Goal: Transaction & Acquisition: Book appointment/travel/reservation

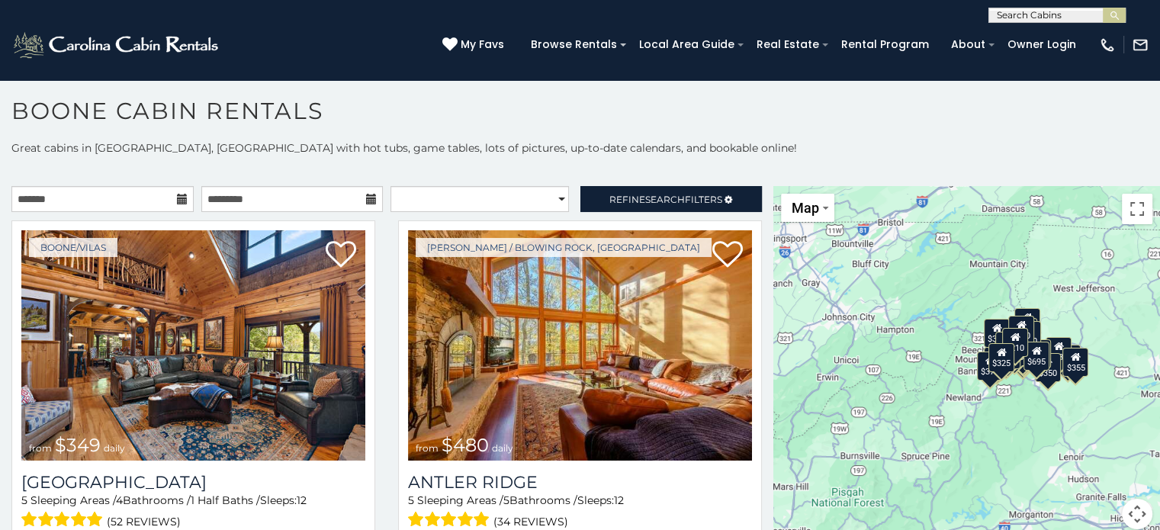
scroll to position [8, 0]
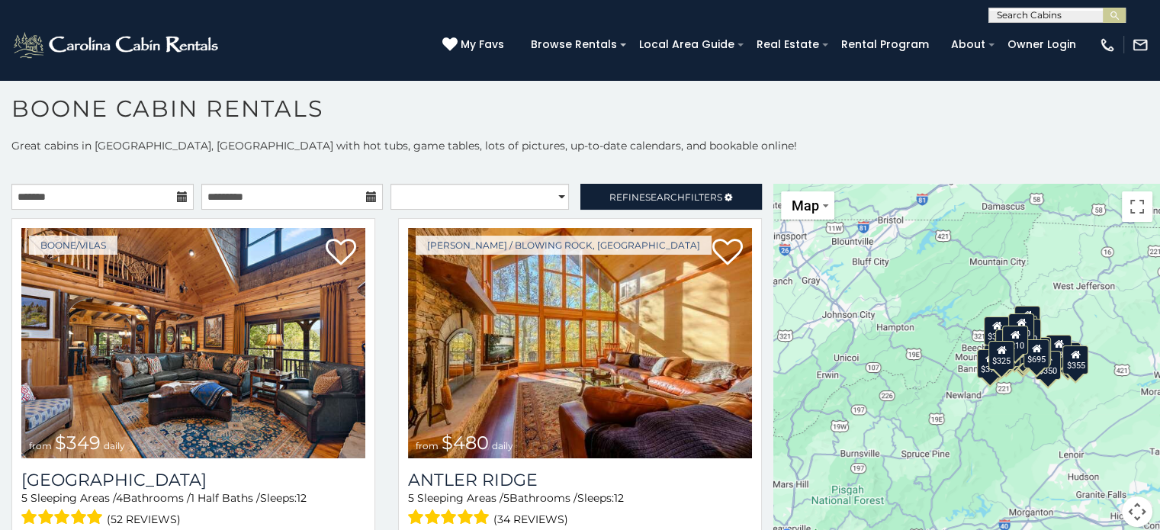
click at [551, 120] on h1 "Boone Cabin Rentals" at bounding box center [580, 116] width 1160 height 43
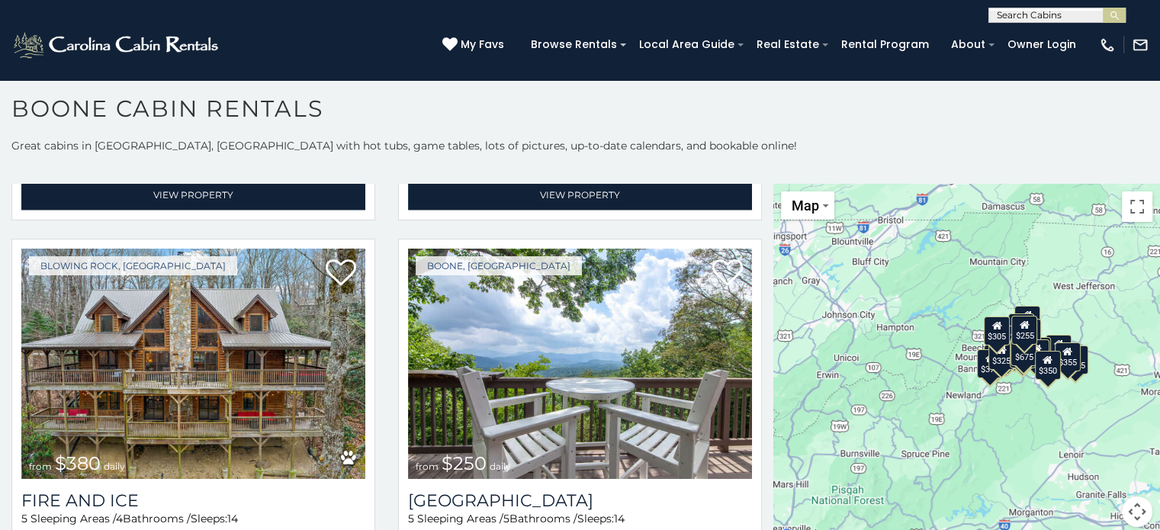
scroll to position [3756, 0]
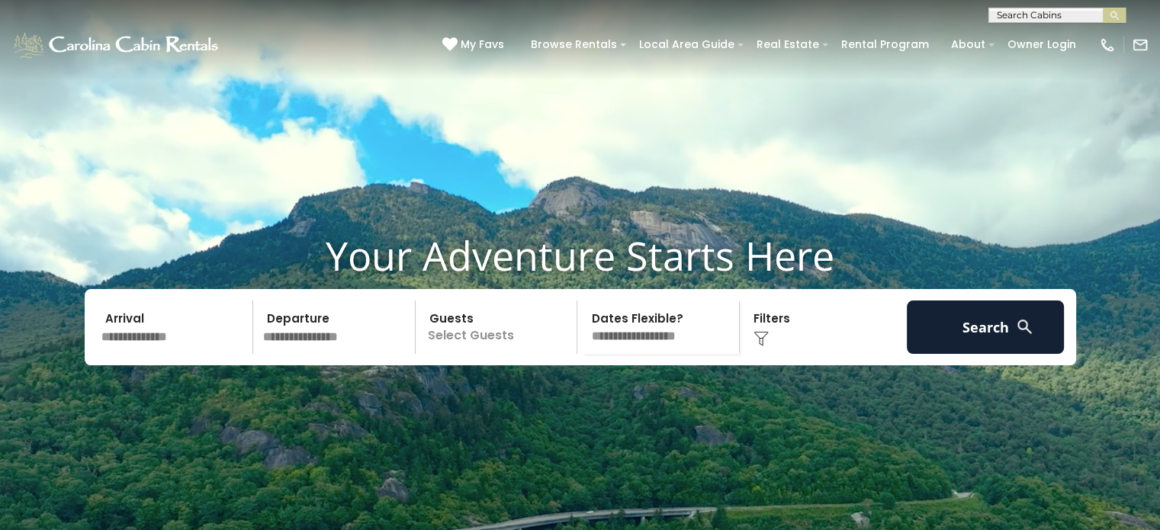
click at [173, 354] on input "text" at bounding box center [175, 327] width 158 height 53
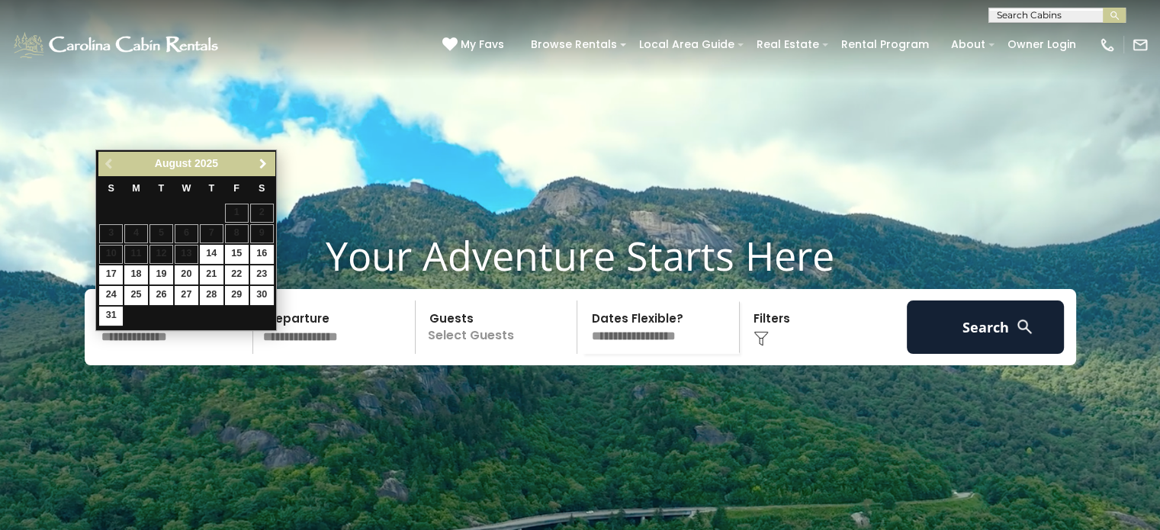
click at [267, 164] on span "Next" at bounding box center [263, 164] width 12 height 12
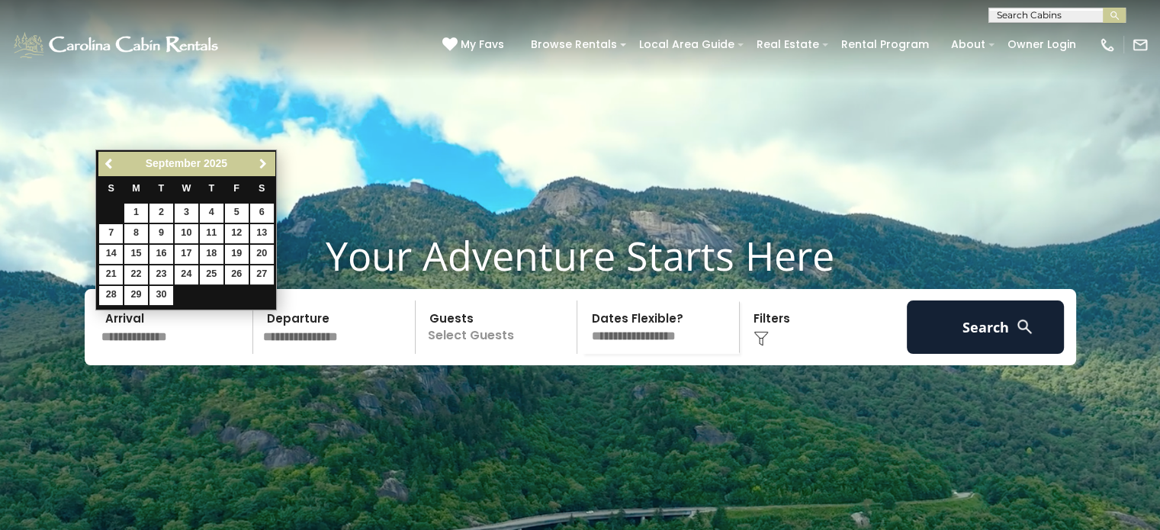
click at [267, 164] on span "Next" at bounding box center [263, 164] width 12 height 12
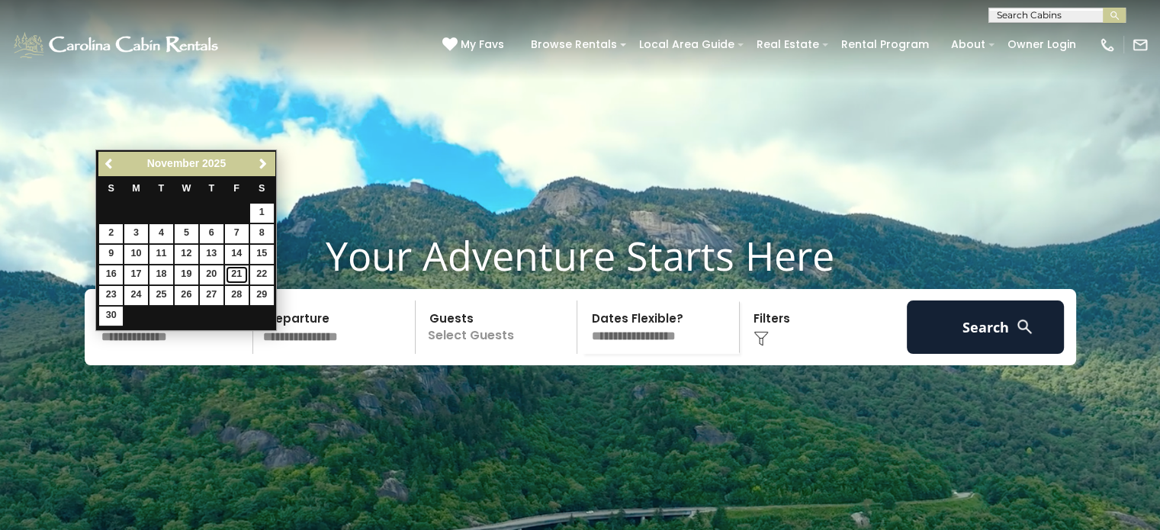
click at [236, 277] on link "21" at bounding box center [237, 274] width 24 height 19
type input "********"
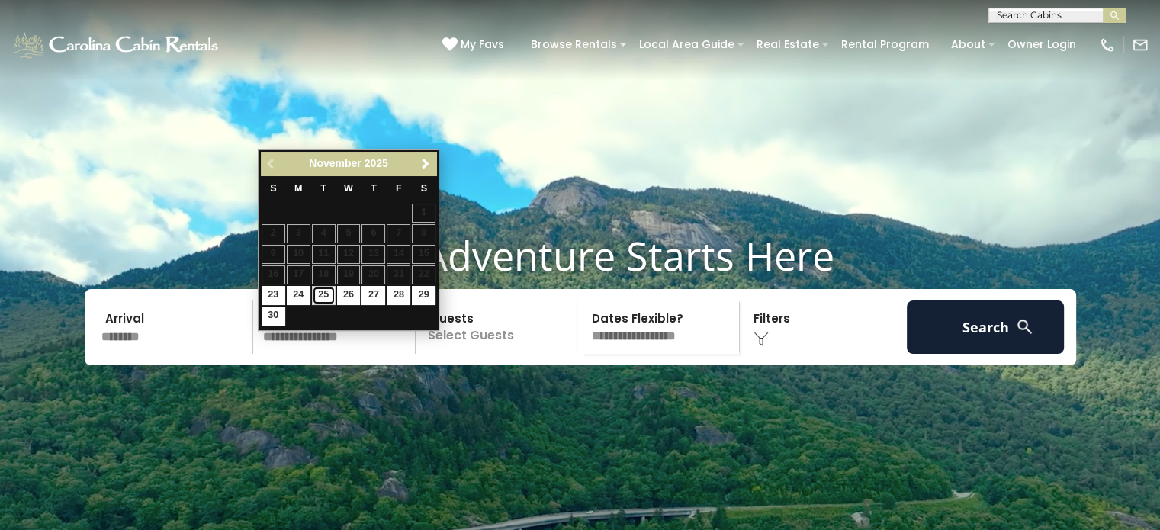
click at [326, 295] on link "25" at bounding box center [324, 295] width 24 height 19
type input "********"
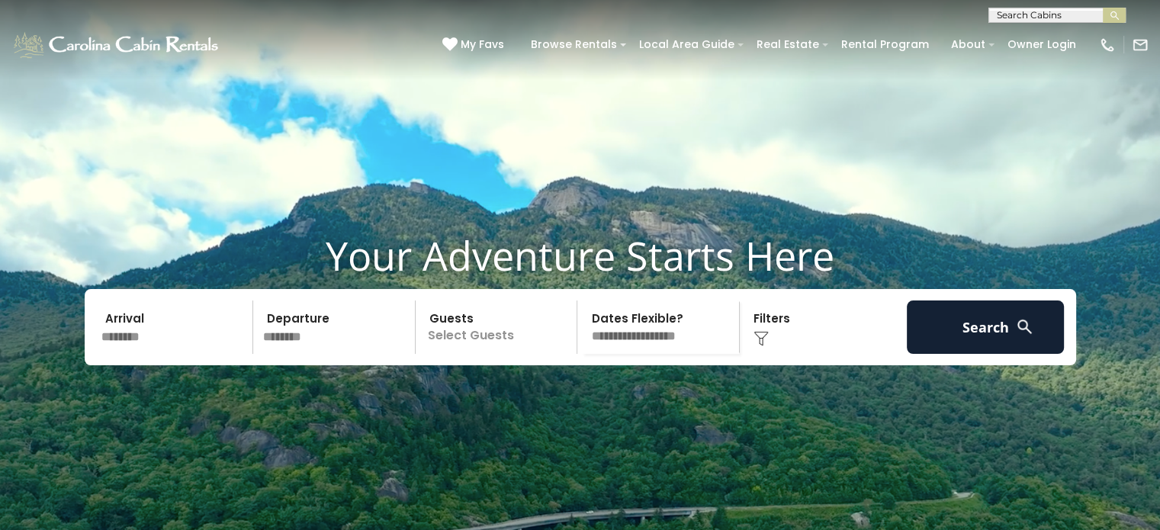
click at [466, 354] on p "Select Guests" at bounding box center [498, 327] width 157 height 53
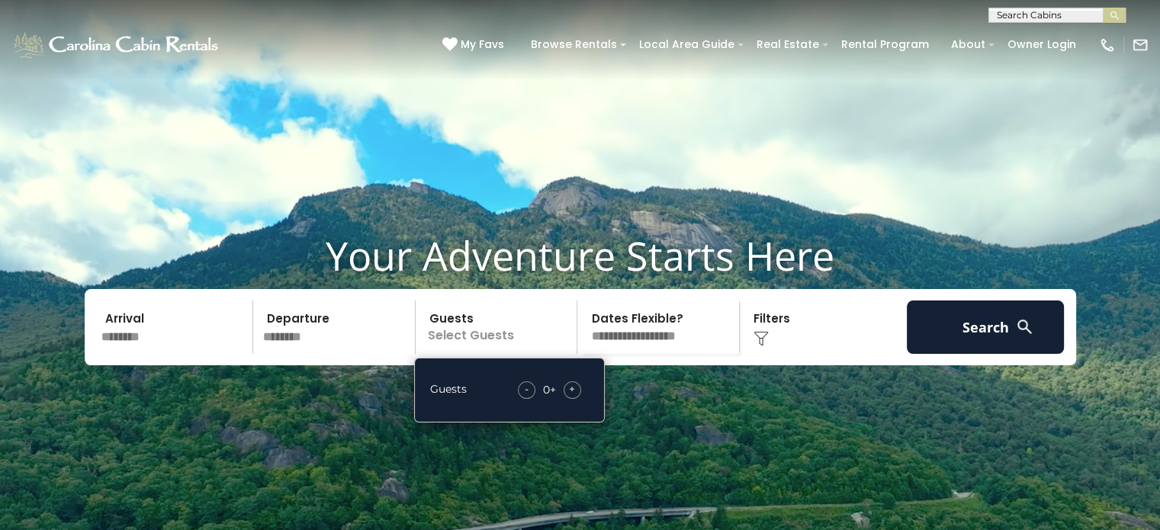
click at [577, 399] on div "+" at bounding box center [573, 390] width 18 height 18
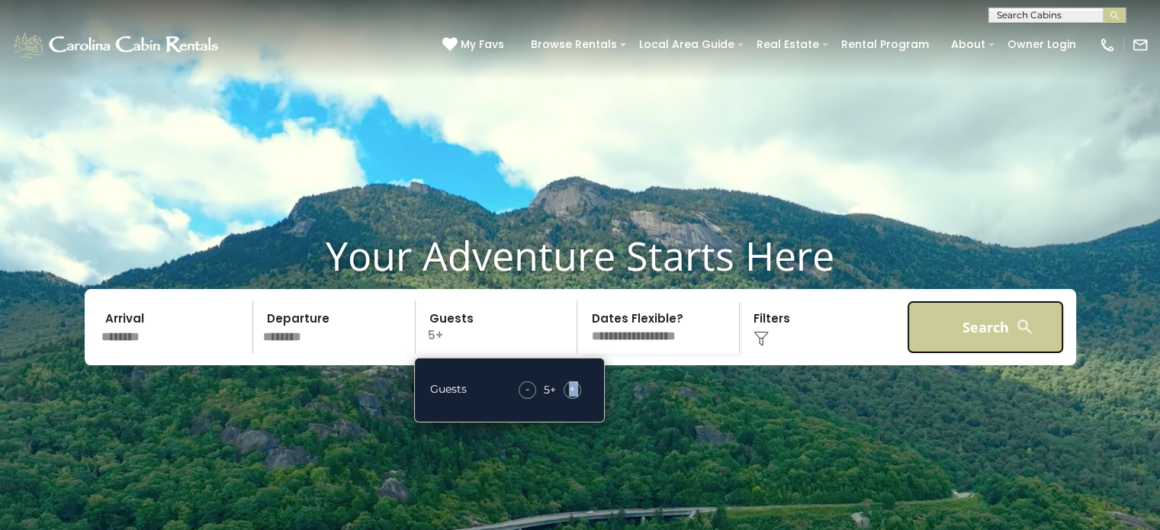
click at [970, 354] on button "Search" at bounding box center [986, 327] width 158 height 53
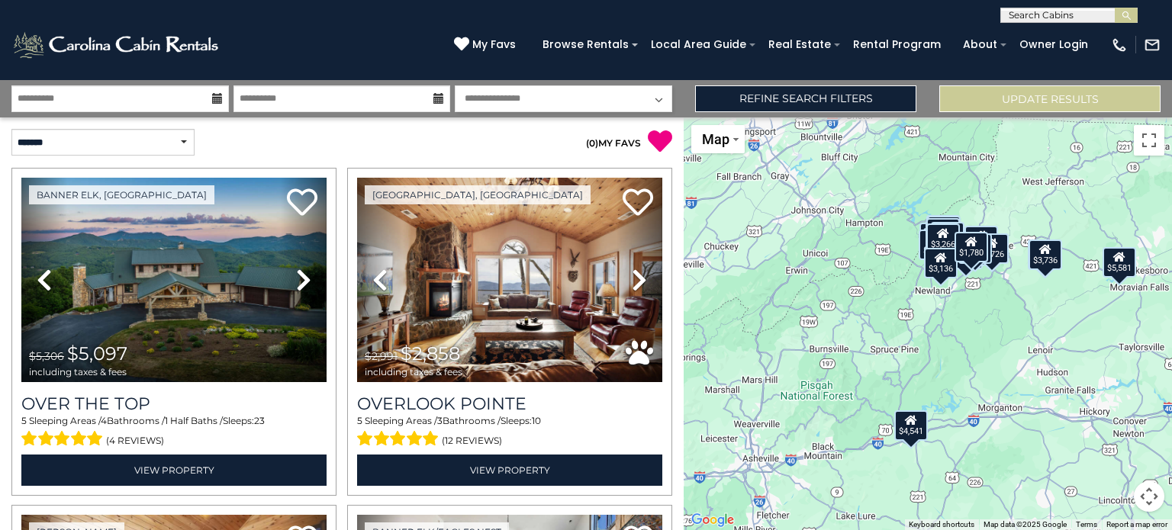
drag, startPoint x: 0, startPoint y: 0, endPoint x: 1039, endPoint y: 397, distance: 1112.0
click at [1039, 397] on div "$5,097 $2,858 $4,541 $3,019 $3,986 $3,331 $2,553 $2,010 $2,630 $5,581 $1,652 $3…" at bounding box center [927, 323] width 488 height 413
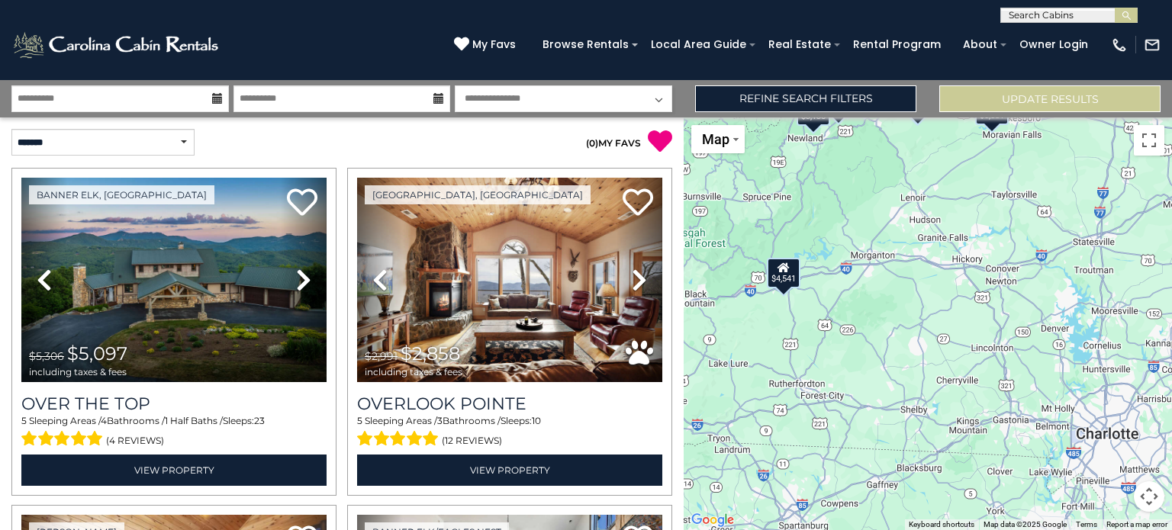
drag, startPoint x: 1039, startPoint y: 397, endPoint x: 773, endPoint y: 167, distance: 351.5
click at [773, 167] on div "$5,097 $2,858 $4,541 $3,019 $3,986 $3,331 $2,553 $2,010 $2,630 $5,581 $1,652 $3…" at bounding box center [927, 323] width 488 height 413
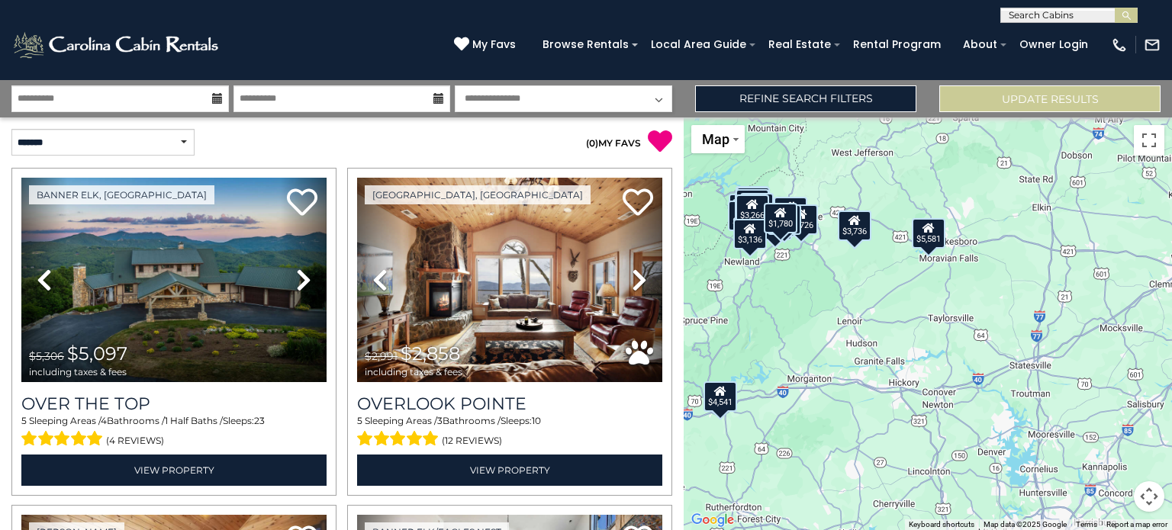
drag, startPoint x: 944, startPoint y: 272, endPoint x: 885, endPoint y: 396, distance: 137.1
click at [885, 396] on div "$5,097 $2,858 $4,541 $3,019 $3,986 $3,331 $2,553 $2,010 $2,630 $5,581 $1,652 $3…" at bounding box center [927, 323] width 488 height 413
click at [733, 401] on div "$4,541" at bounding box center [723, 396] width 34 height 31
